Goal: Transaction & Acquisition: Purchase product/service

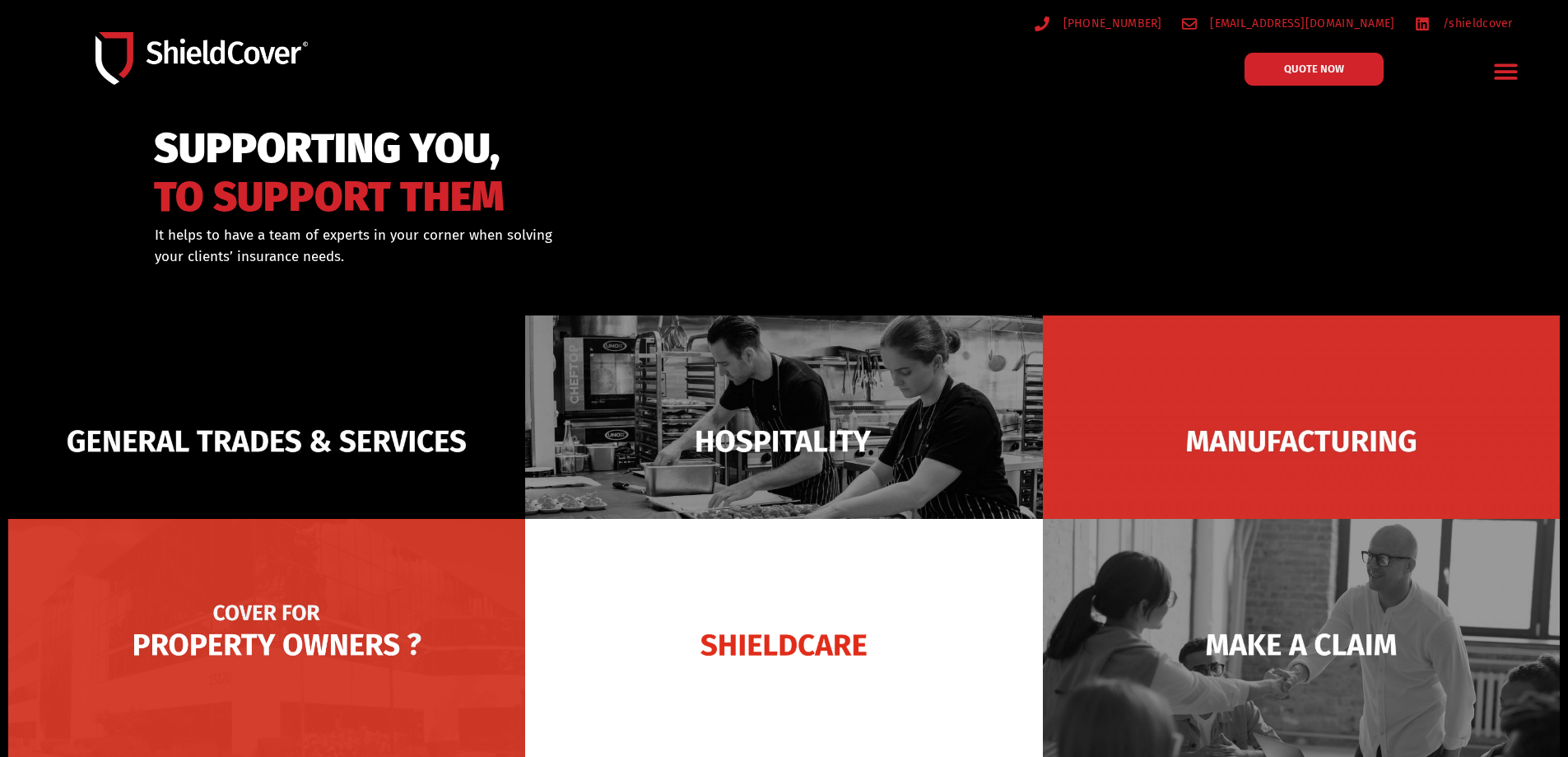
click at [312, 624] on img at bounding box center [267, 645] width 517 height 251
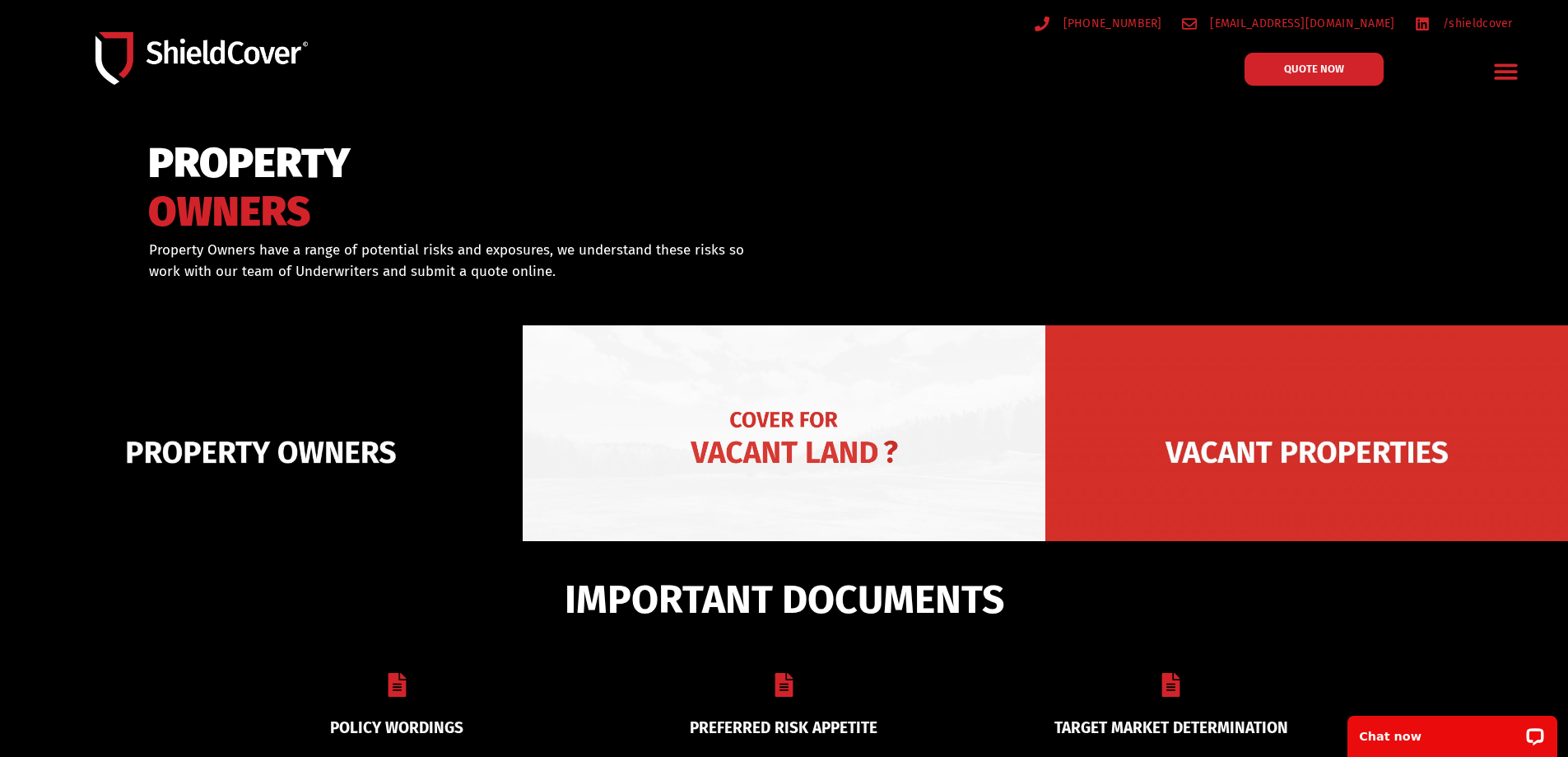
click at [782, 433] on img at bounding box center [784, 452] width 523 height 254
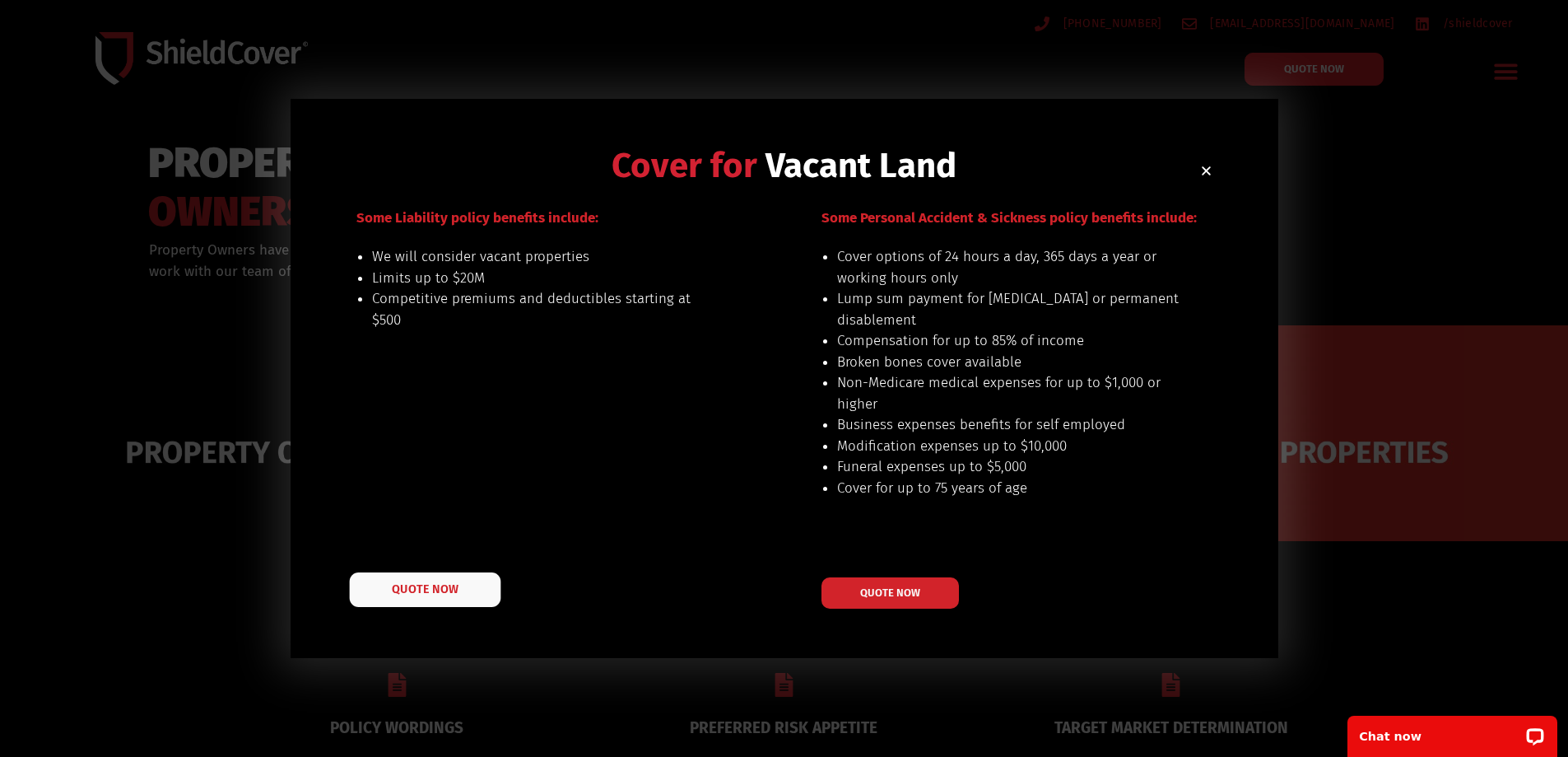
click at [442, 586] on span "QUOTE NOW" at bounding box center [425, 588] width 66 height 12
